Goal: Information Seeking & Learning: Learn about a topic

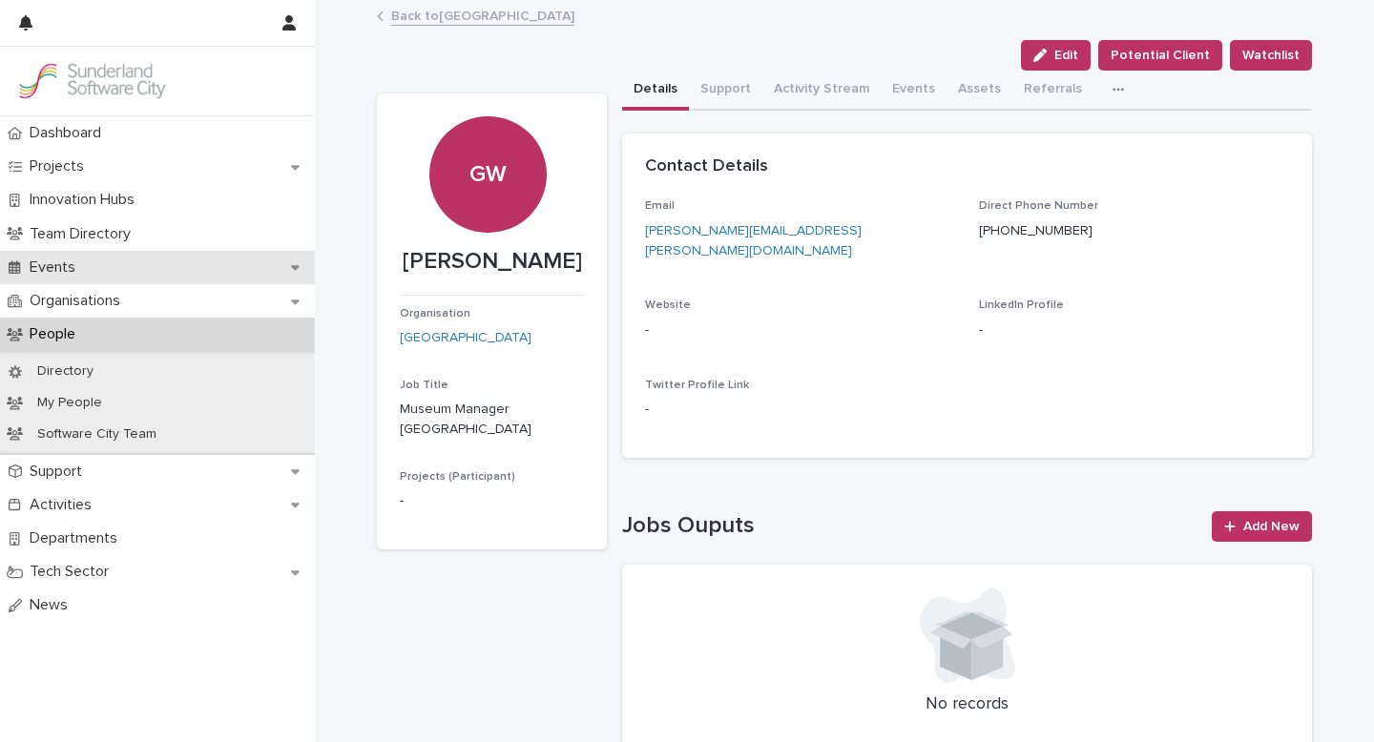
click at [57, 272] on p "Events" at bounding box center [56, 268] width 69 height 18
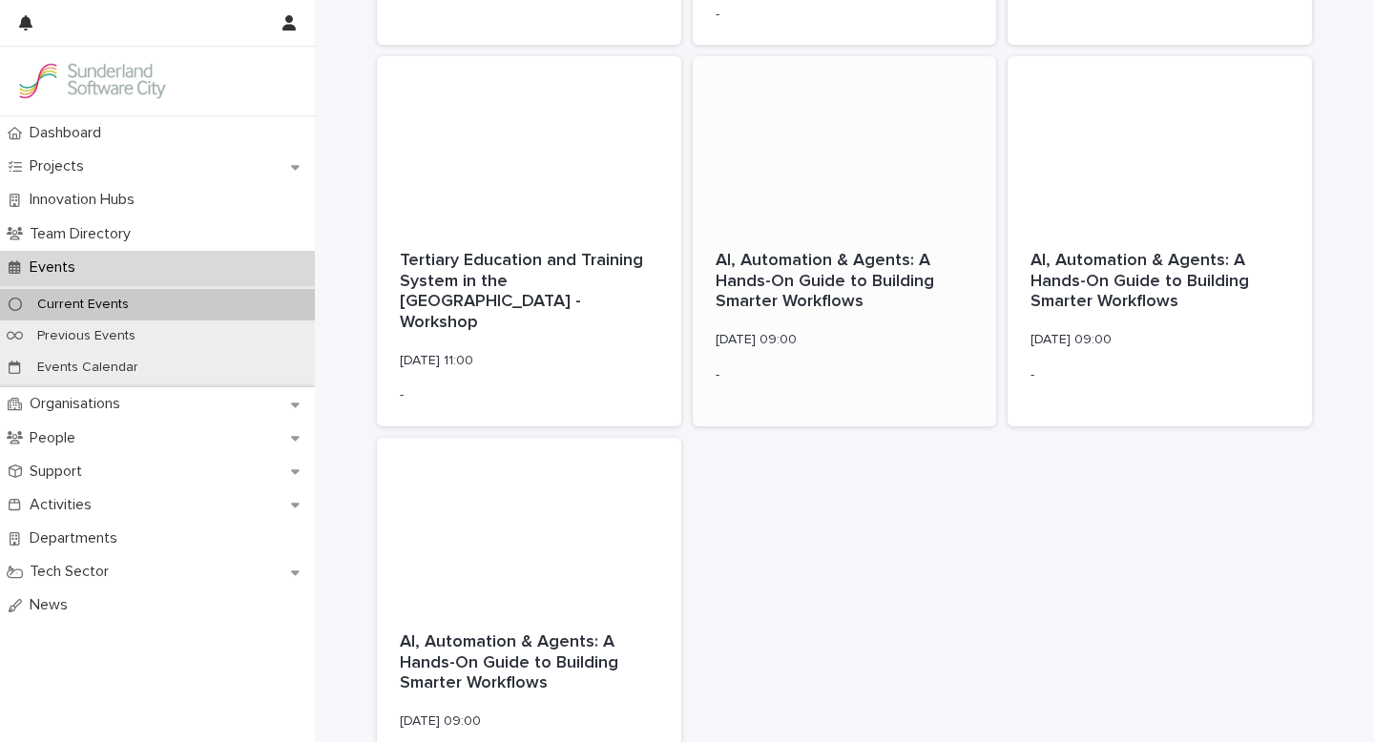
scroll to position [1760, 0]
click at [808, 363] on div "-" at bounding box center [845, 373] width 259 height 20
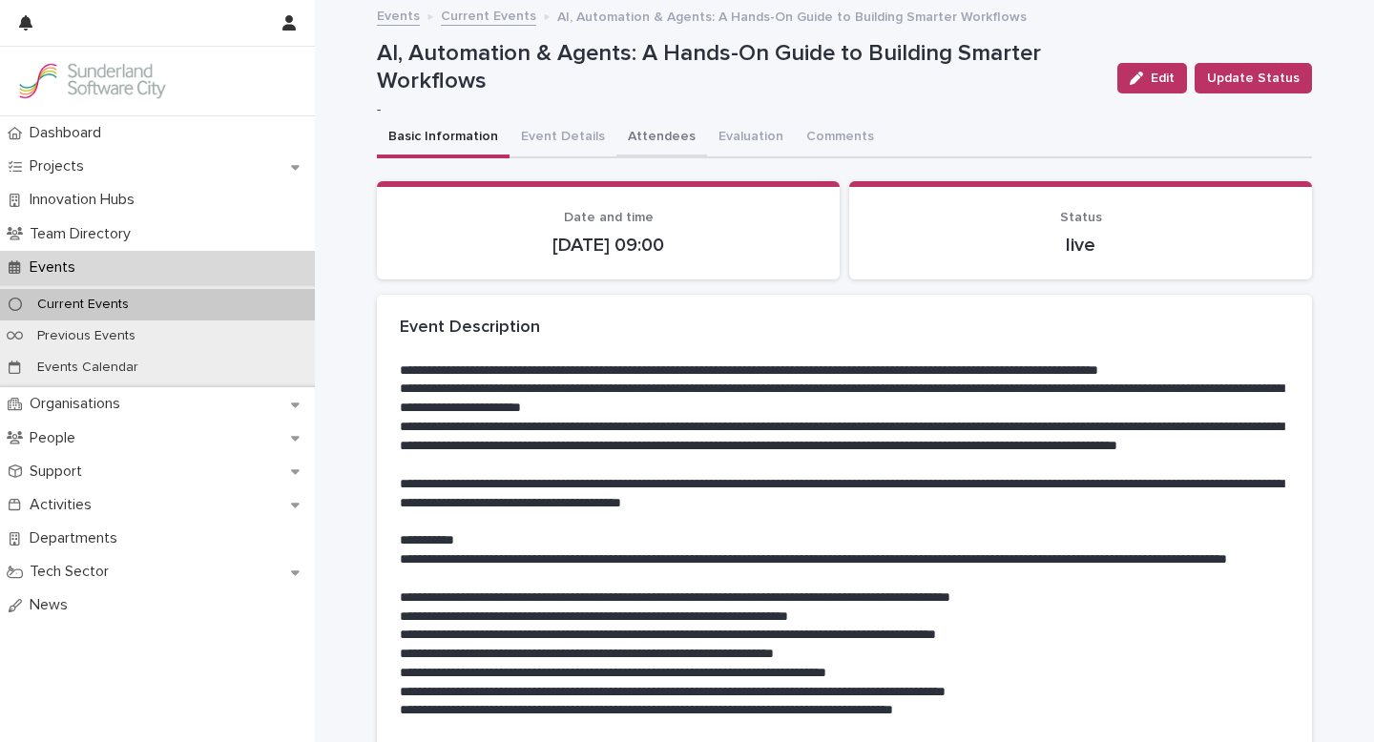
click at [644, 133] on button "Attendees" at bounding box center [661, 138] width 91 height 40
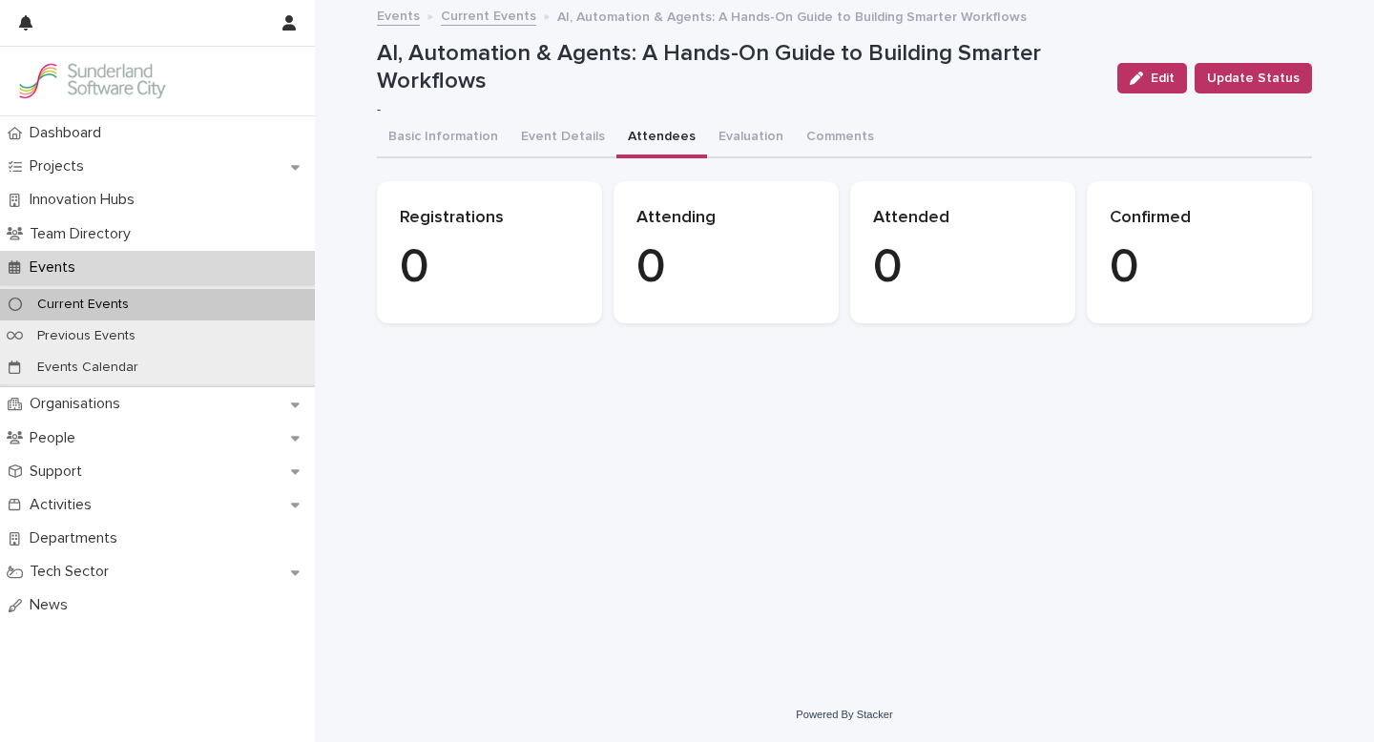
click at [484, 17] on link "Current Events" at bounding box center [488, 15] width 95 height 22
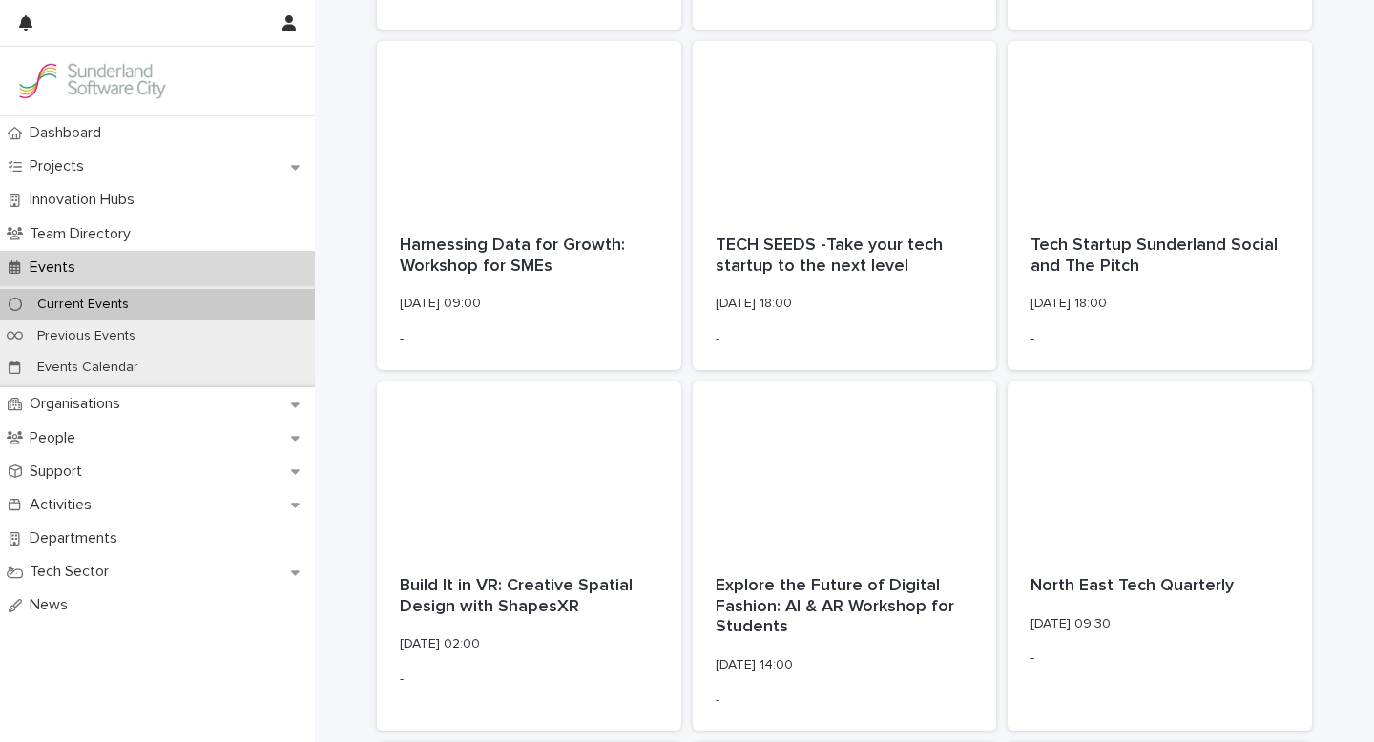
scroll to position [1982, 0]
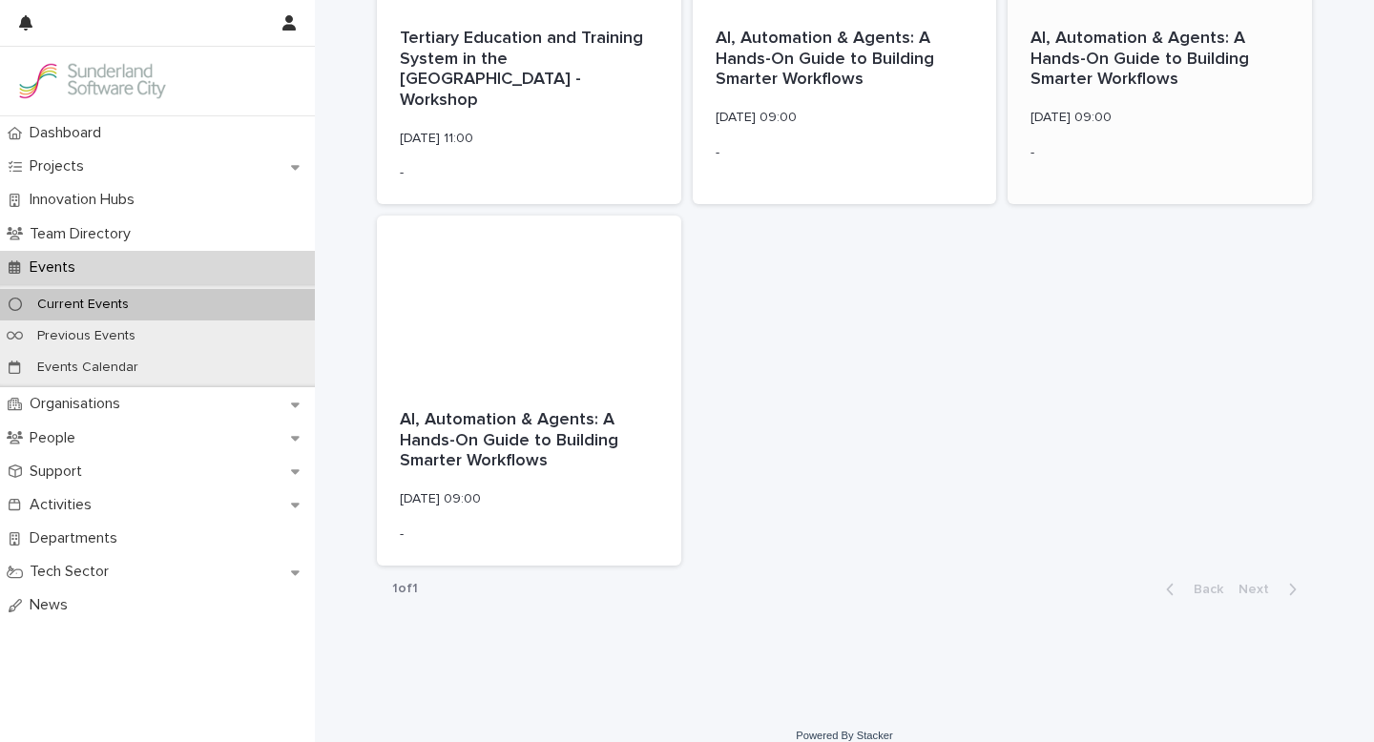
click at [1121, 73] on p "AI, Automation & Agents: A Hands-On Guide to Building Smarter Workflows" at bounding box center [1159, 60] width 259 height 62
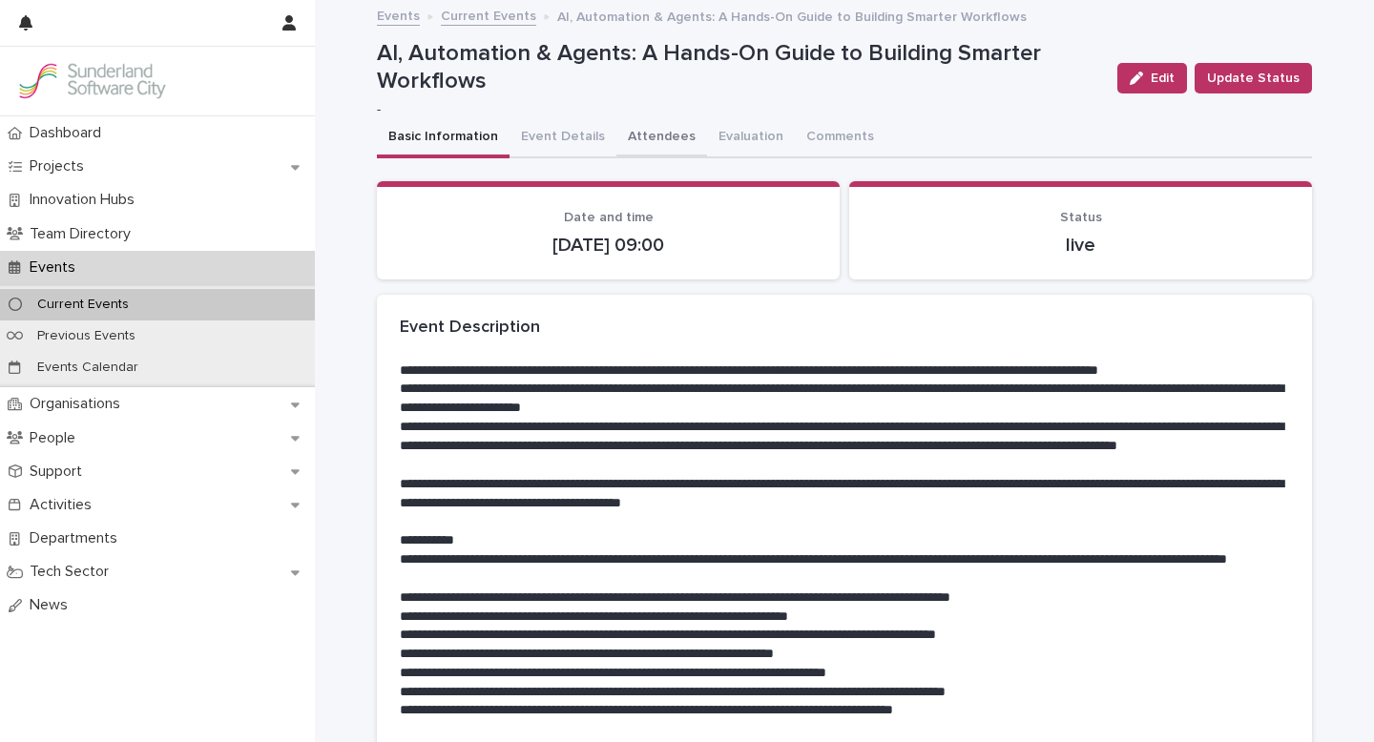
click at [655, 136] on button "Attendees" at bounding box center [661, 138] width 91 height 40
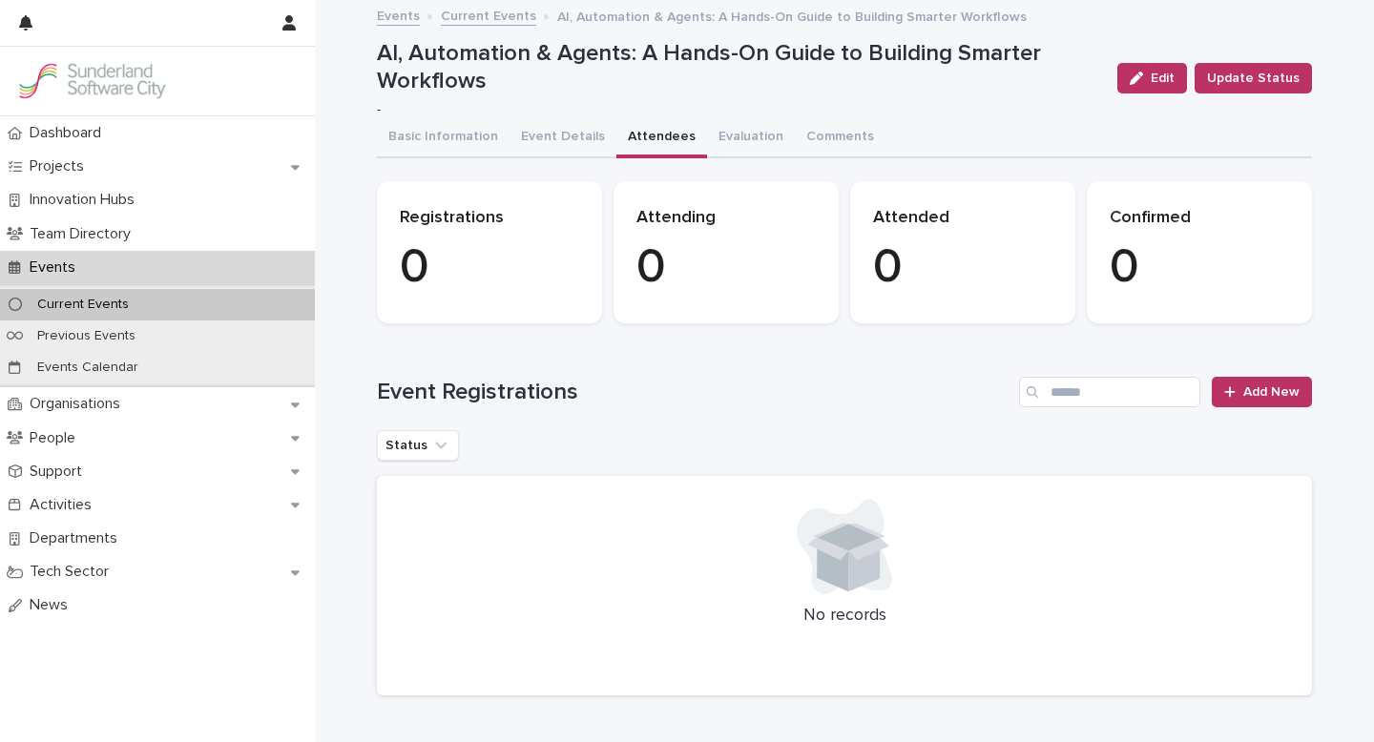
click at [500, 20] on link "Current Events" at bounding box center [488, 15] width 95 height 22
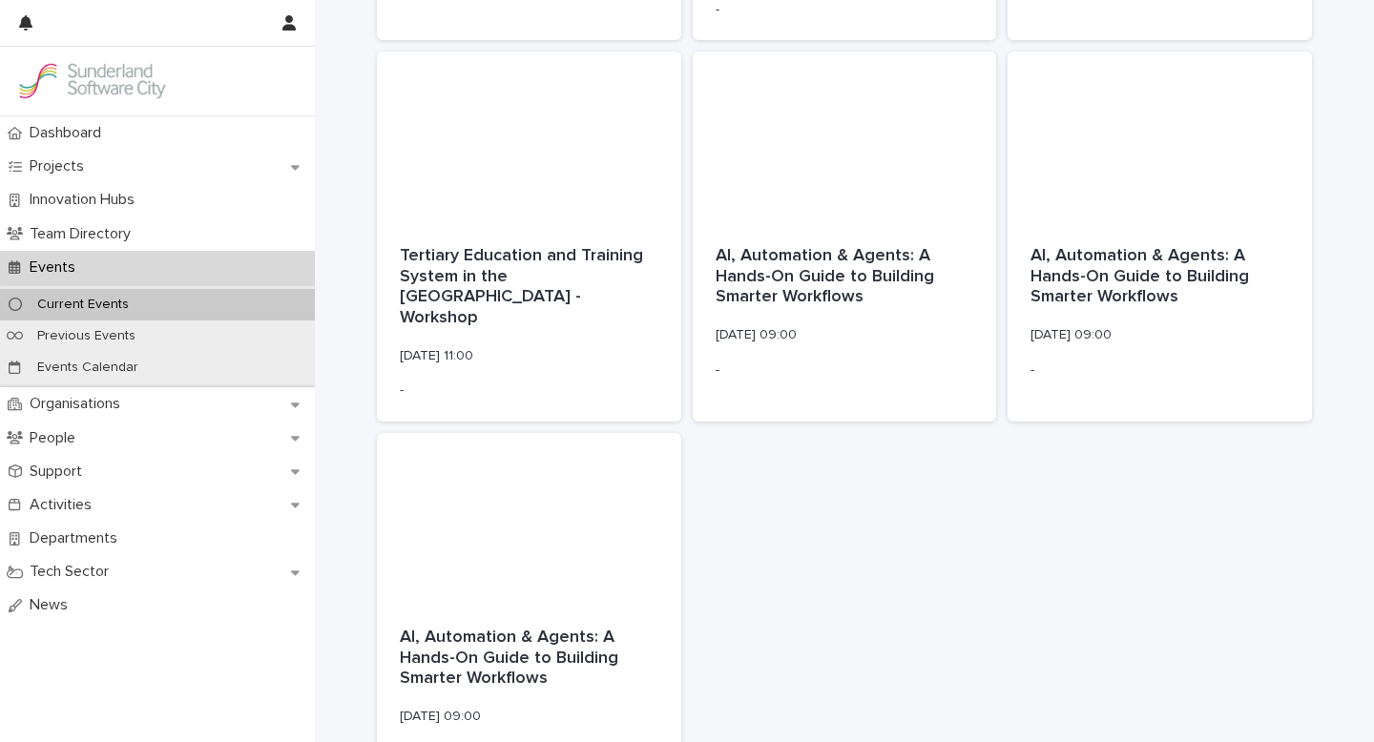
scroll to position [1982, 0]
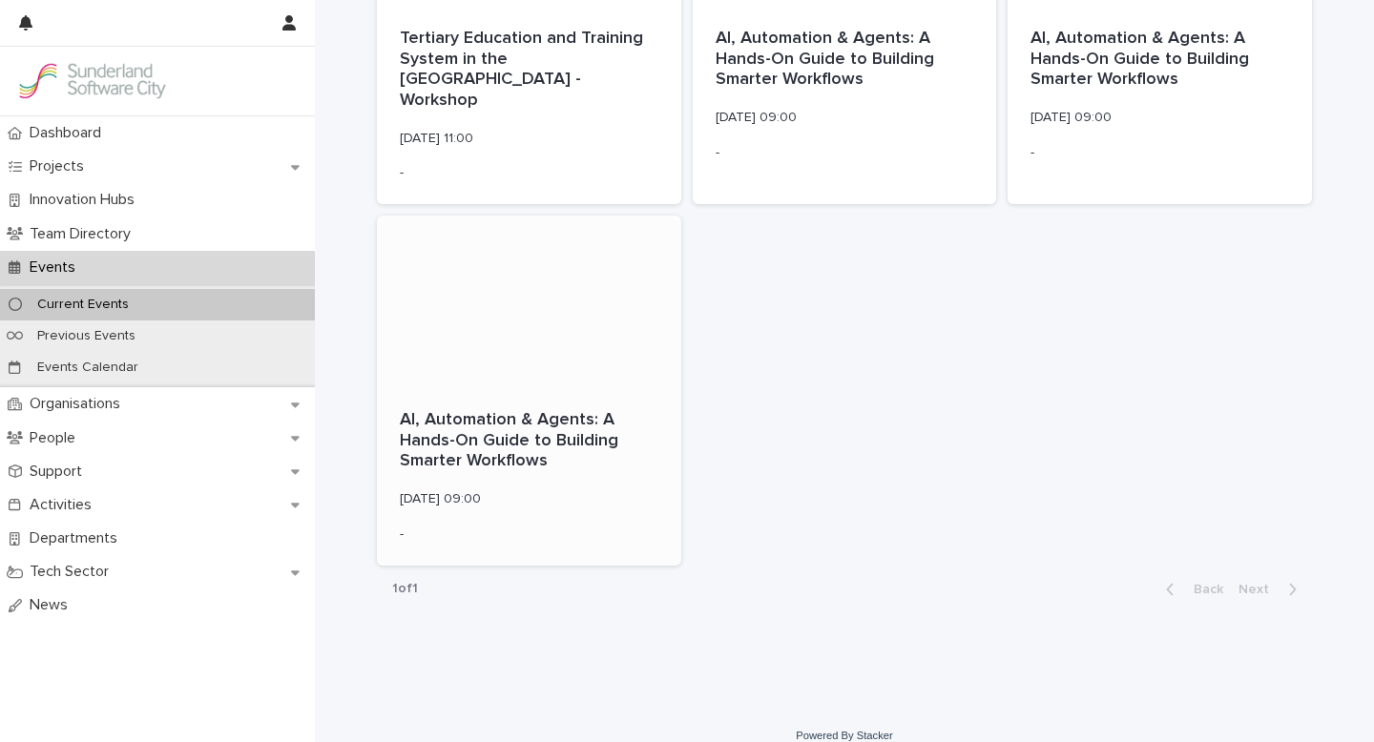
click at [481, 387] on div "AI, Automation & Agents: A Hands-On Guide to Building Smarter Workflows [DATE] …" at bounding box center [529, 475] width 304 height 177
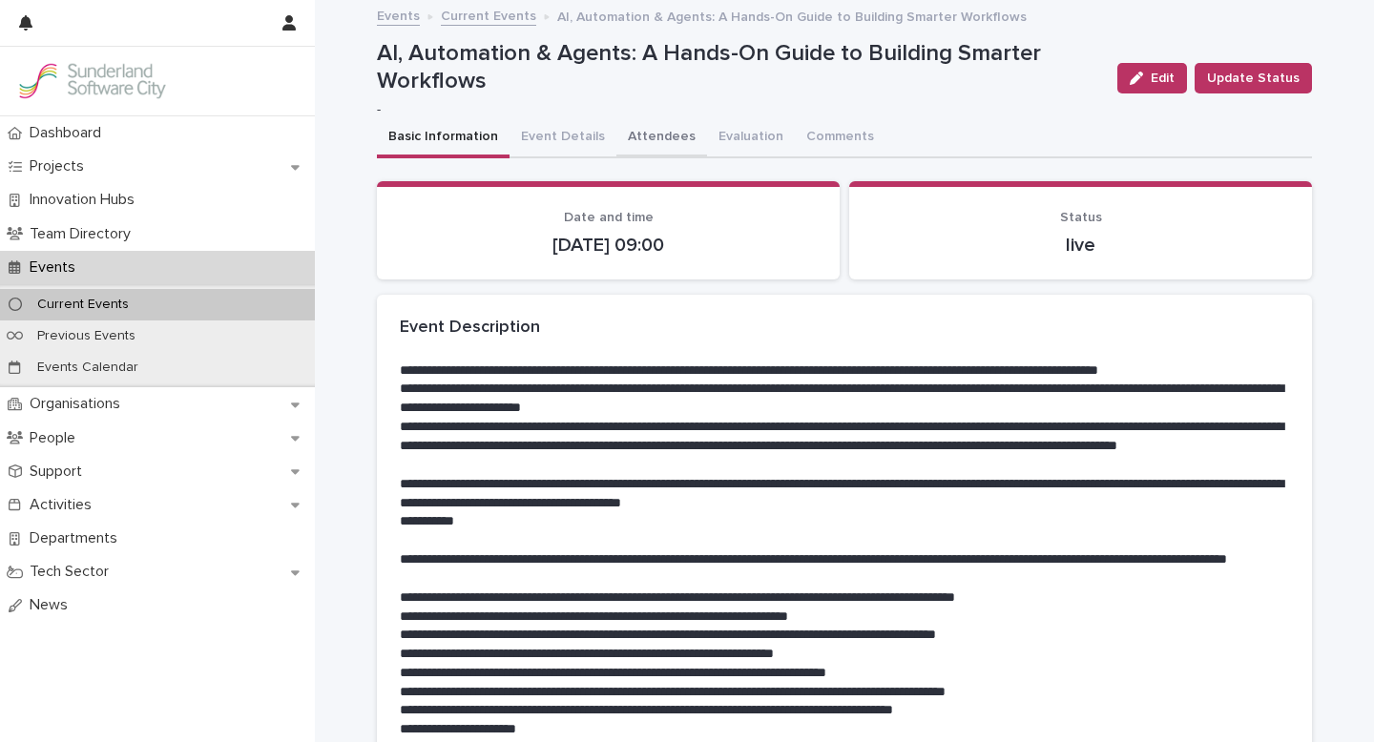
click at [650, 135] on button "Attendees" at bounding box center [661, 138] width 91 height 40
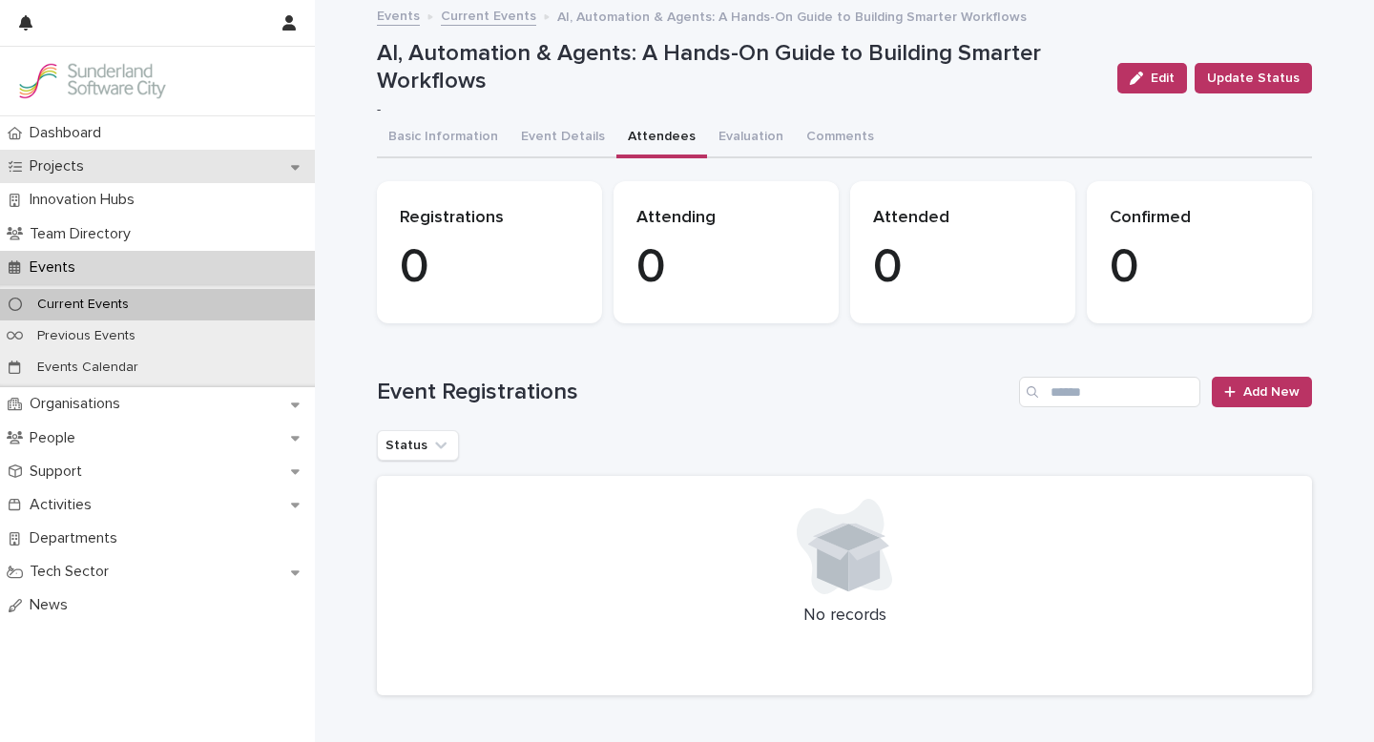
click at [52, 159] on p "Projects" at bounding box center [60, 166] width 77 height 18
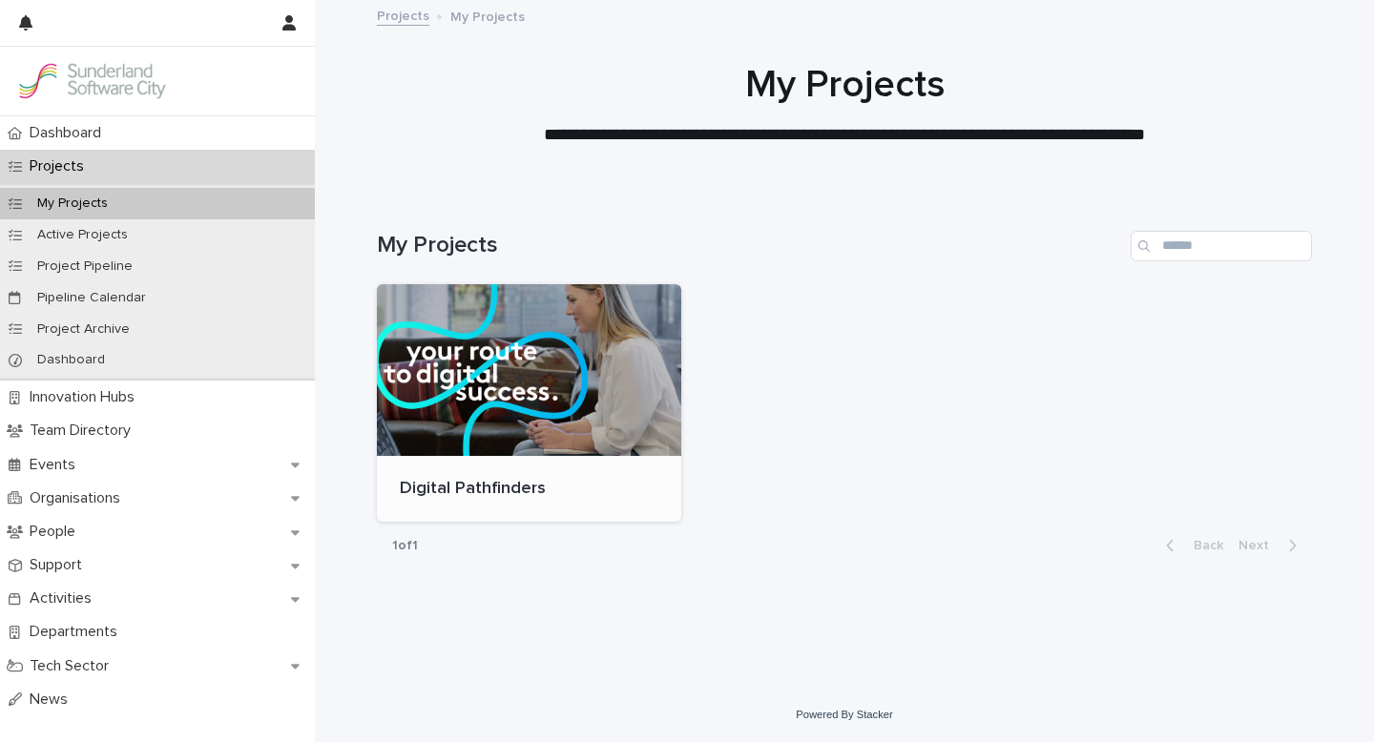
click at [560, 399] on div at bounding box center [529, 370] width 304 height 172
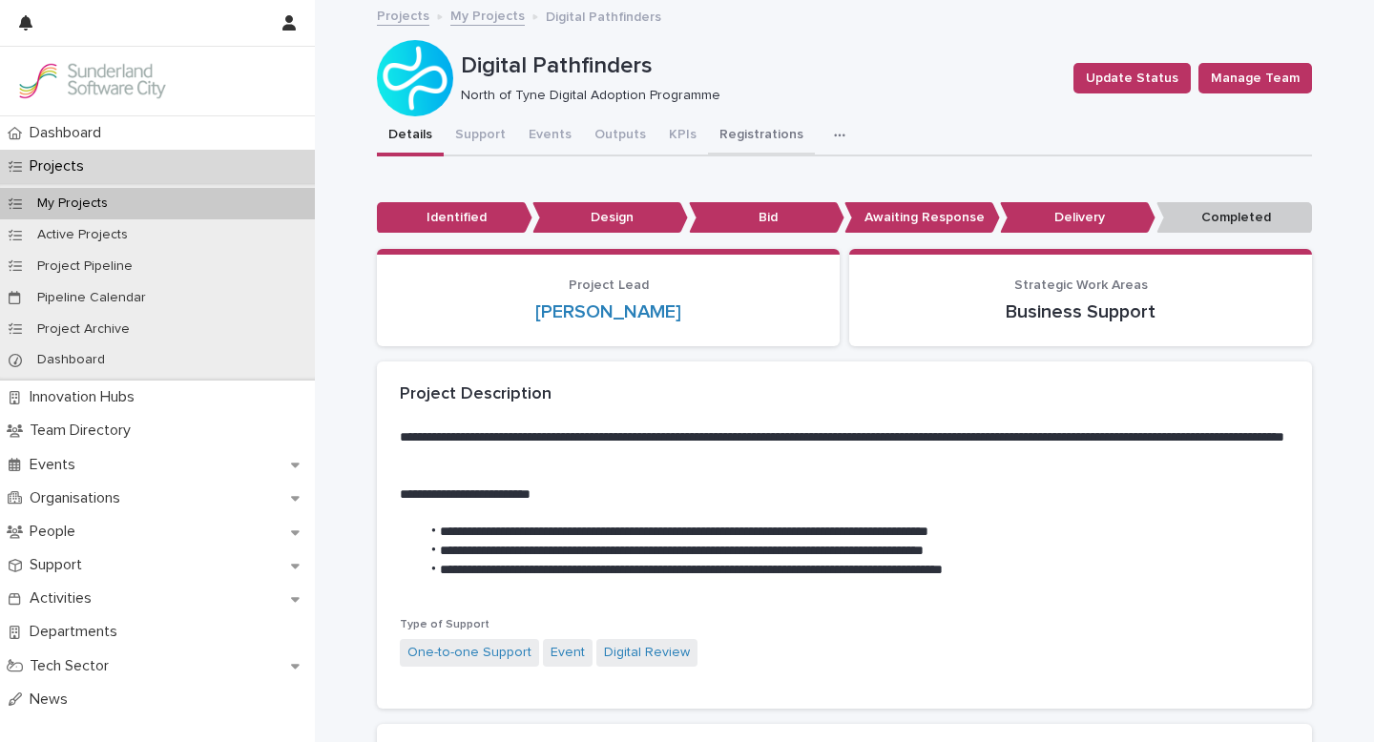
click at [735, 139] on button "Registrations" at bounding box center [761, 136] width 107 height 40
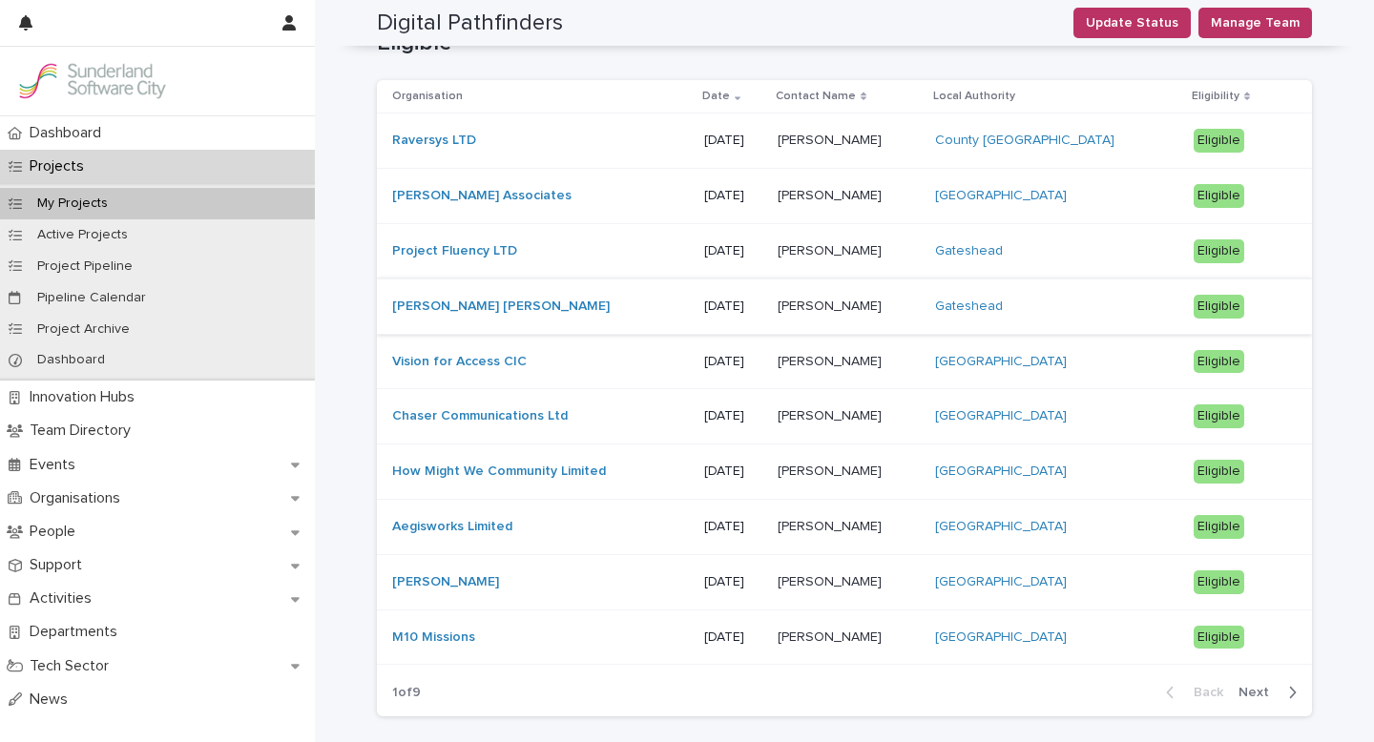
scroll to position [659, 0]
